Goal: Task Accomplishment & Management: Use online tool/utility

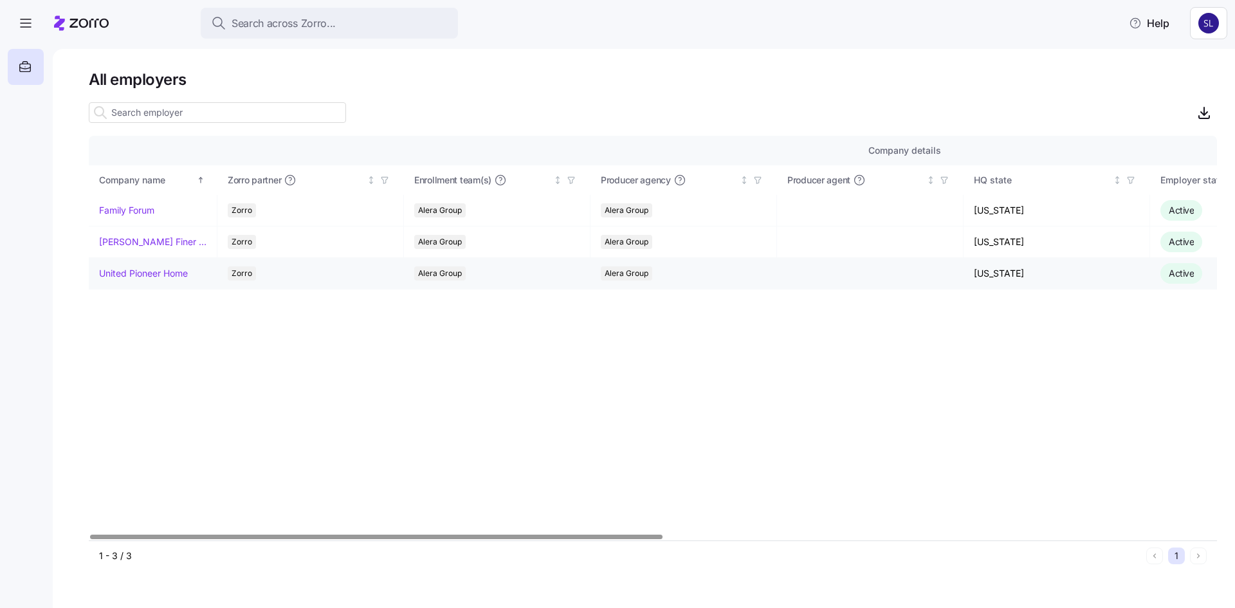
click at [136, 274] on link "United Pioneer Home" at bounding box center [143, 273] width 89 height 13
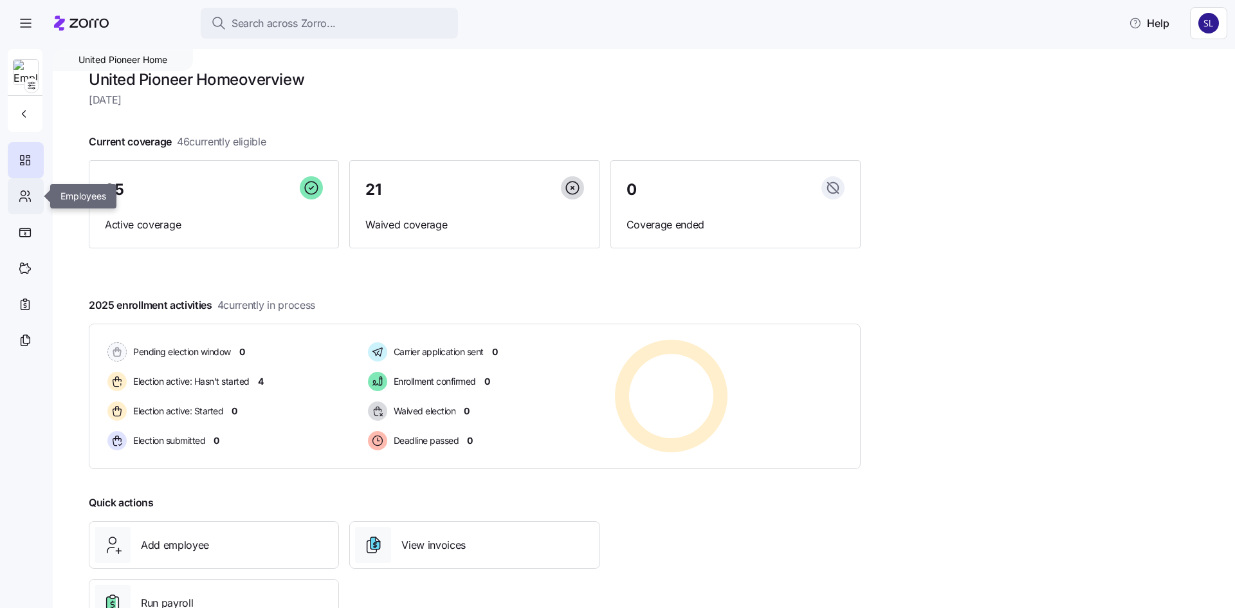
click at [21, 197] on icon at bounding box center [25, 195] width 14 height 15
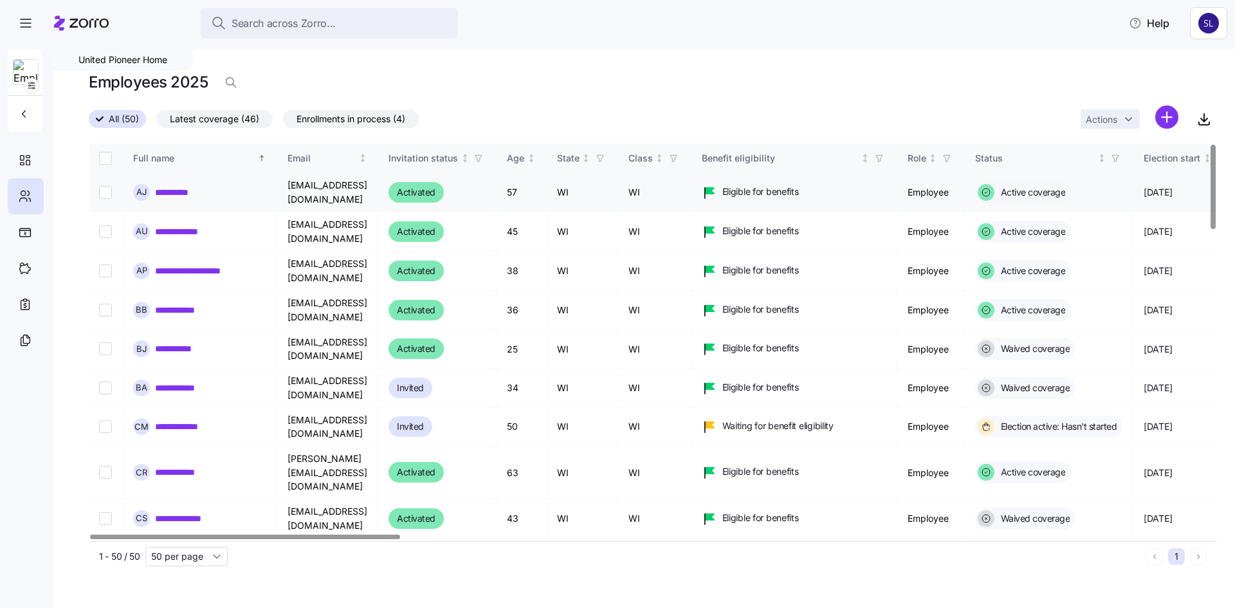
click at [175, 194] on link "**********" at bounding box center [181, 192] width 53 height 13
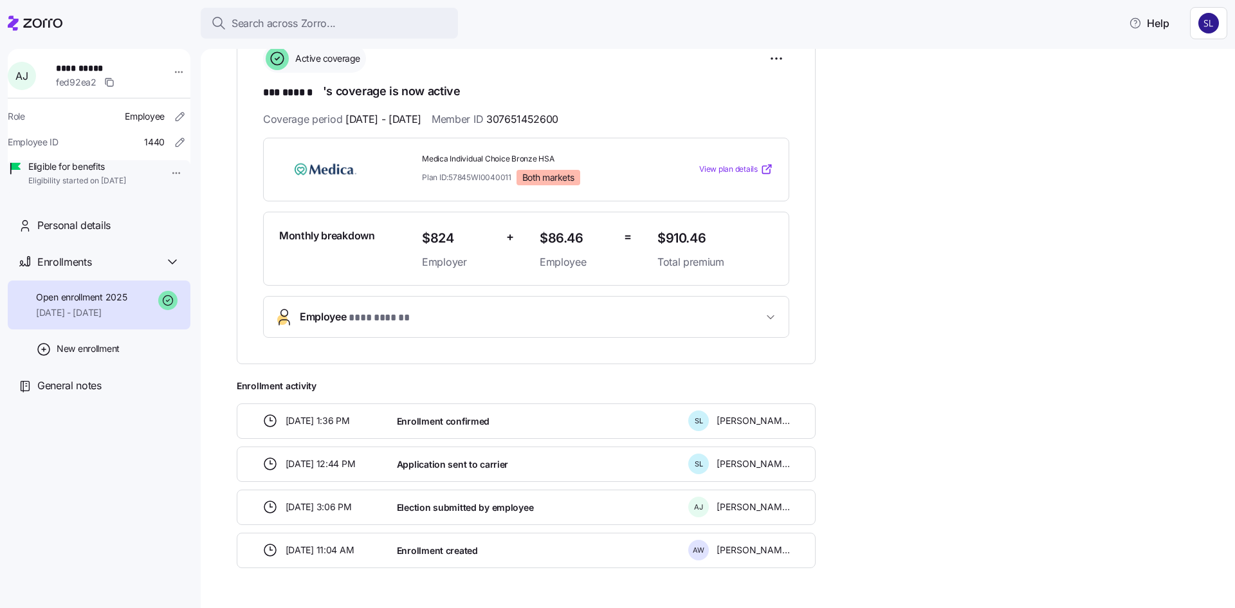
scroll to position [242, 0]
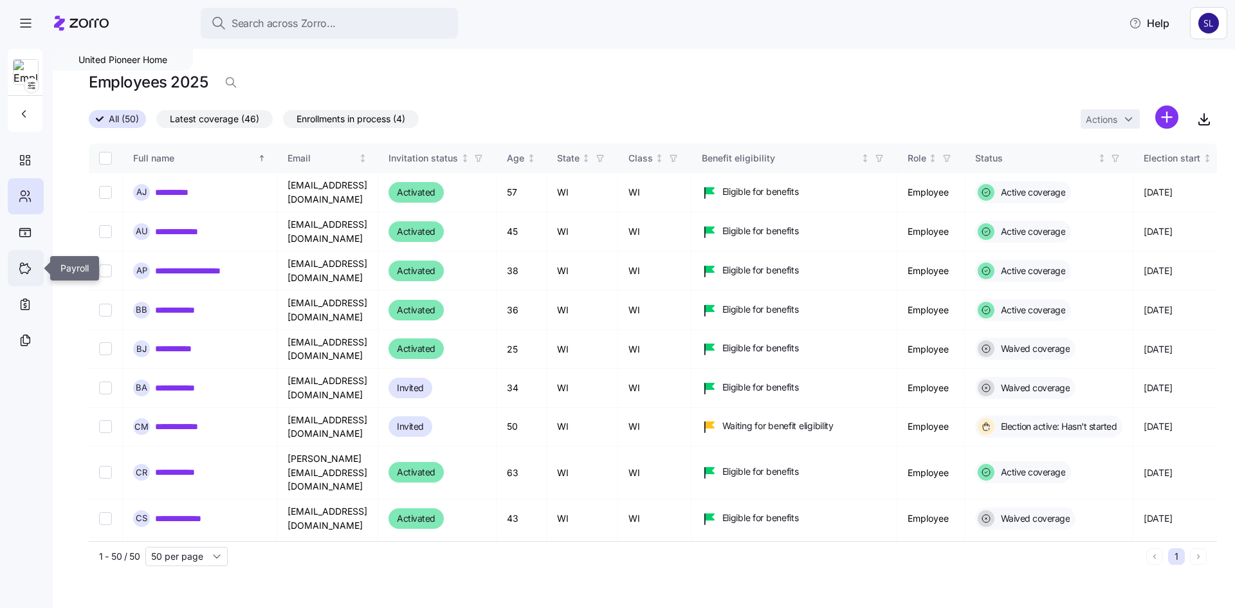
click at [28, 273] on icon at bounding box center [25, 269] width 11 height 10
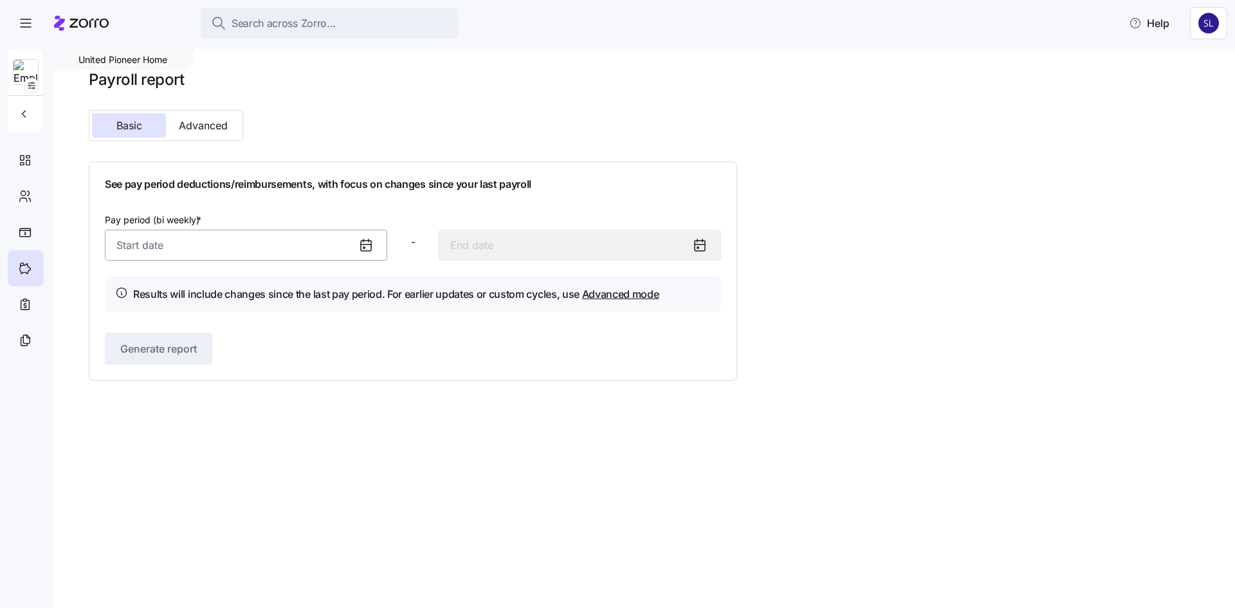
click at [312, 241] on input "Pay period (bi weekly) *" at bounding box center [246, 245] width 282 height 31
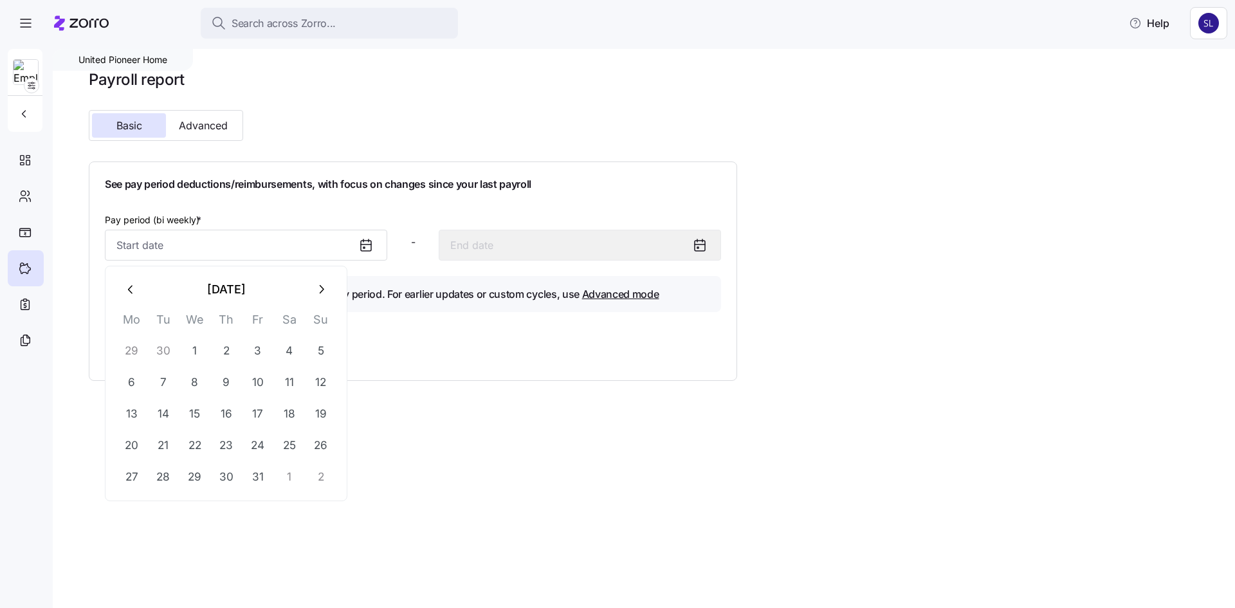
click at [125, 288] on icon "button" at bounding box center [131, 289] width 14 height 14
click at [130, 345] on button "1" at bounding box center [131, 350] width 31 height 31
type input "[DATE]"
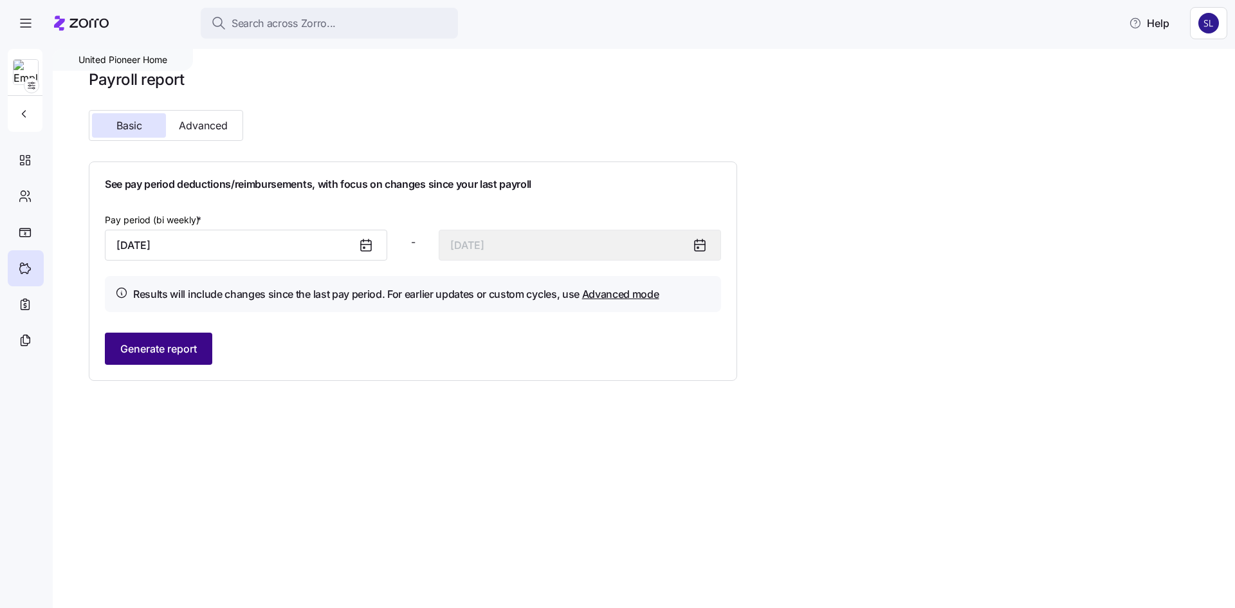
click at [117, 344] on button "Generate report" at bounding box center [158, 348] width 107 height 32
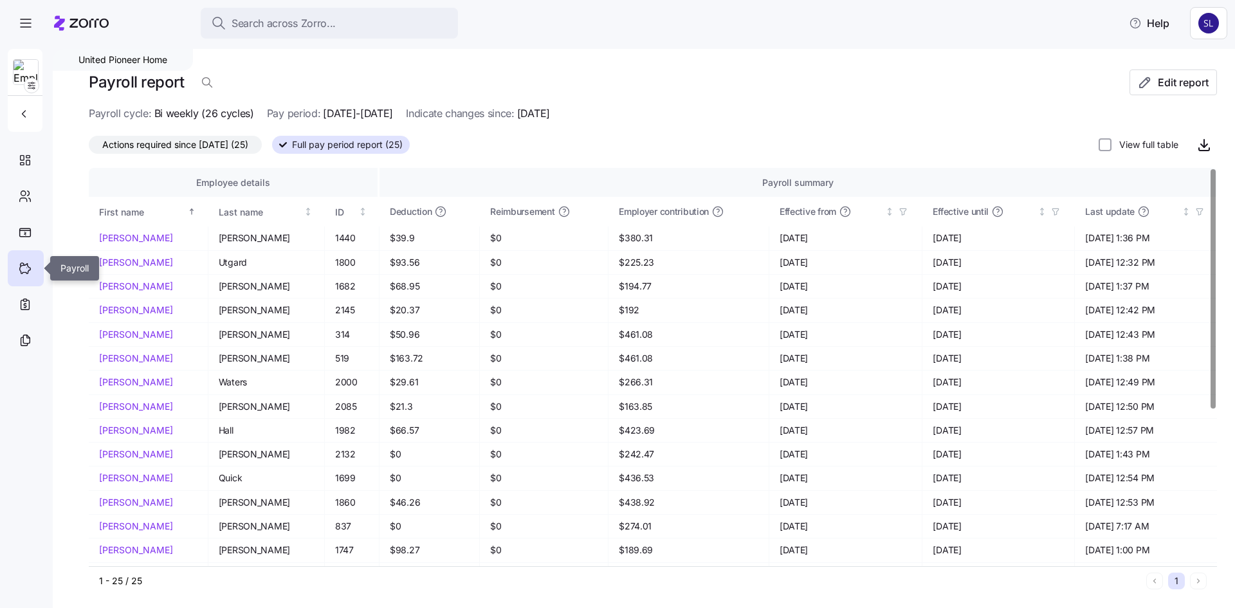
click at [27, 271] on icon at bounding box center [25, 267] width 14 height 15
click at [1157, 86] on span "Edit report" at bounding box center [1182, 82] width 51 height 15
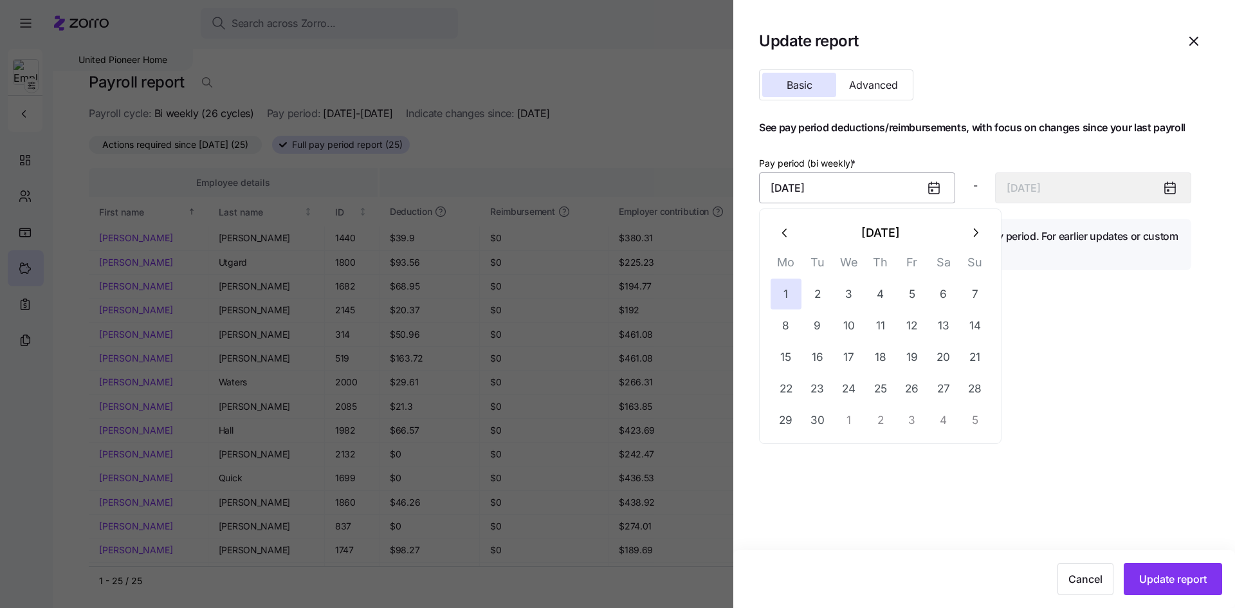
click at [879, 191] on input "[DATE]" at bounding box center [857, 187] width 196 height 31
click at [817, 352] on button "16" at bounding box center [817, 356] width 31 height 31
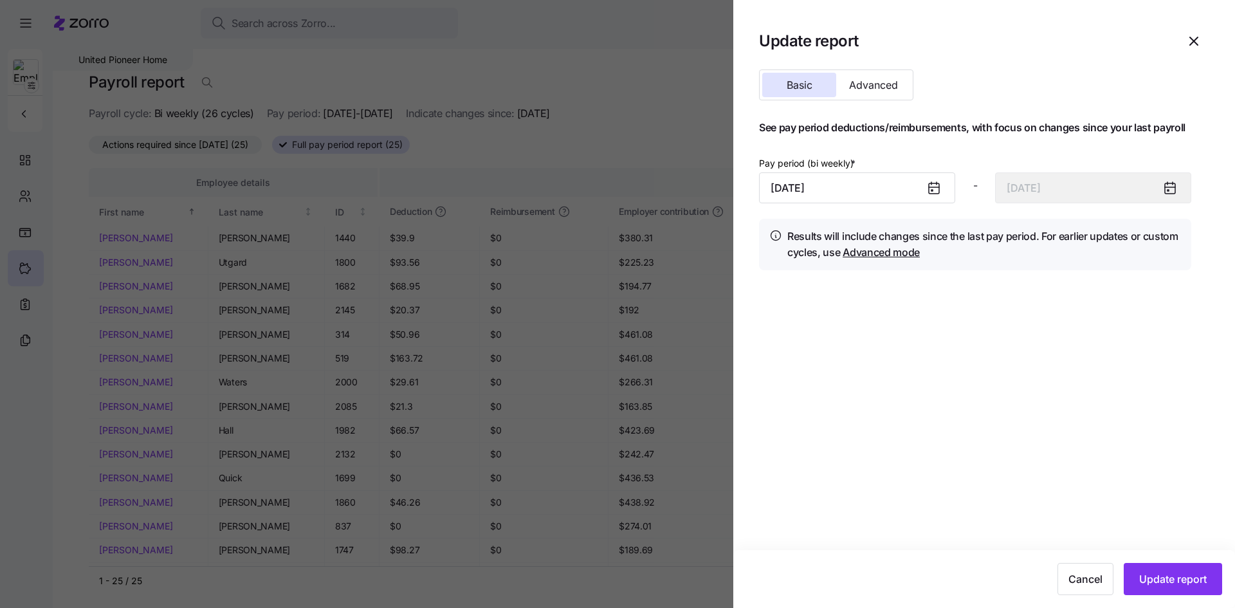
type input "[DATE]"
click at [1161, 574] on span "Update report" at bounding box center [1173, 578] width 68 height 15
